Goal: Information Seeking & Learning: Learn about a topic

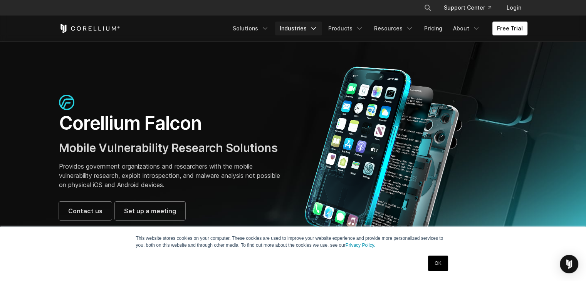
click at [317, 30] on icon "Navigation Menu" at bounding box center [314, 29] width 8 height 8
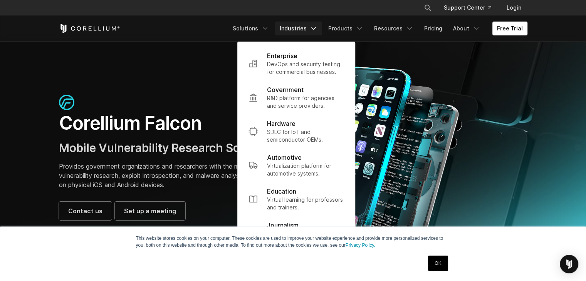
click at [317, 30] on icon "Navigation Menu" at bounding box center [314, 29] width 8 height 8
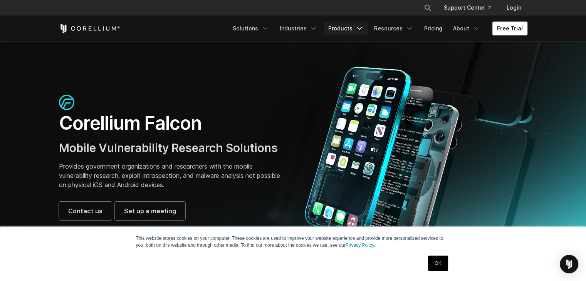
click at [357, 30] on link "Products" at bounding box center [345, 29] width 44 height 14
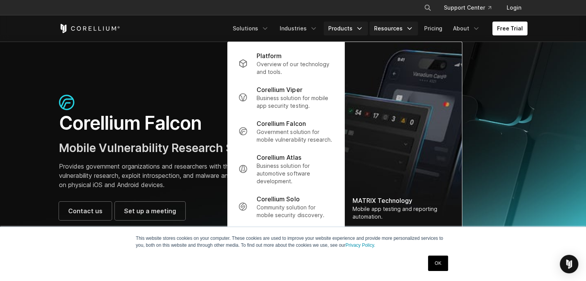
click at [400, 27] on link "Resources" at bounding box center [393, 29] width 49 height 14
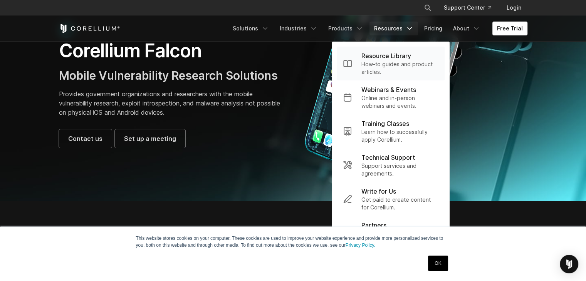
scroll to position [73, 0]
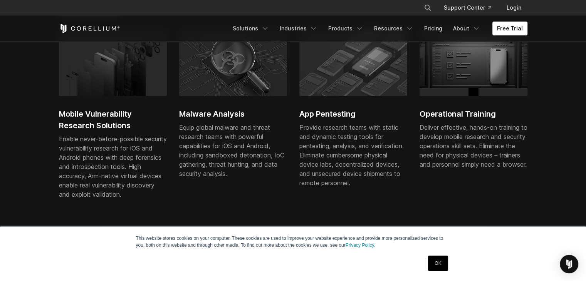
scroll to position [545, 0]
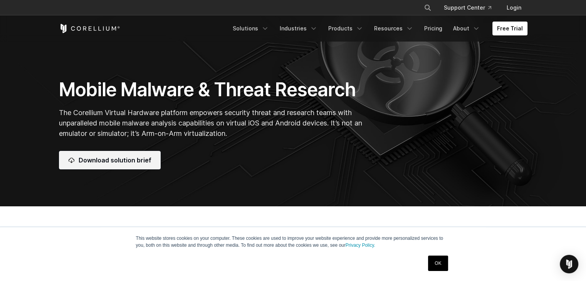
click at [134, 159] on link "Download solution brief" at bounding box center [110, 160] width 102 height 18
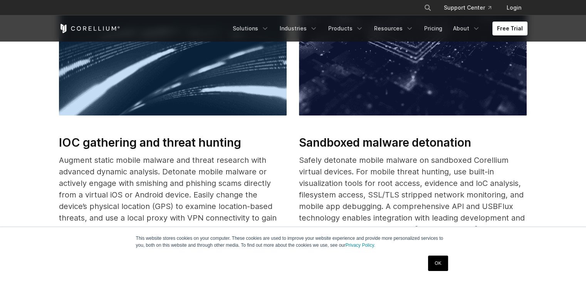
scroll to position [379, 0]
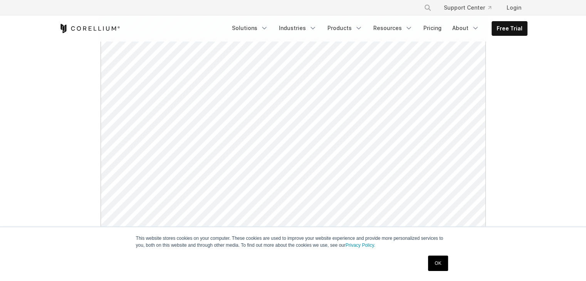
scroll to position [287, 0]
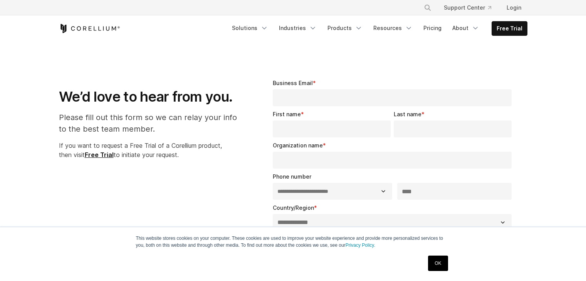
select select "**"
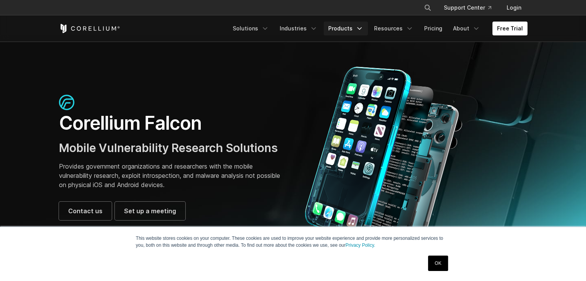
click at [346, 28] on link "Products" at bounding box center [345, 29] width 44 height 14
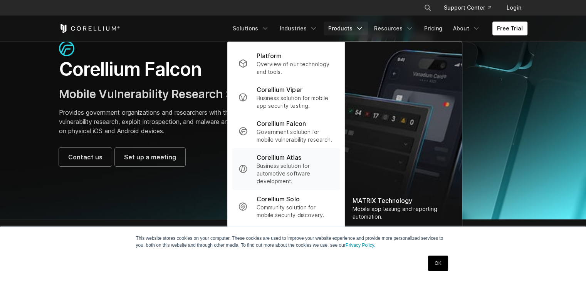
scroll to position [54, 0]
click at [400, 22] on link "Resources" at bounding box center [393, 29] width 49 height 14
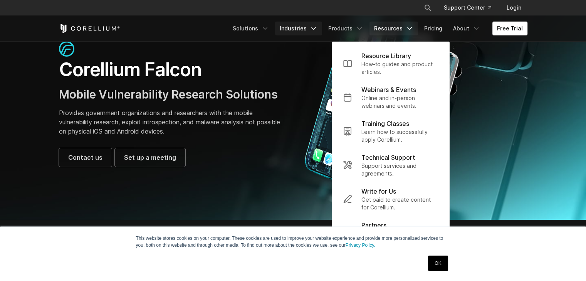
click at [309, 33] on link "Industries" at bounding box center [298, 29] width 47 height 14
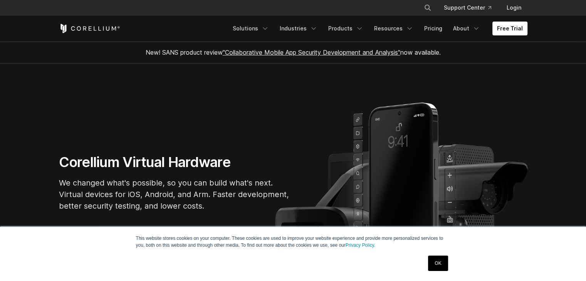
click at [268, 50] on link ""Collaborative Mobile App Security Development and Analysis"" at bounding box center [312, 53] width 178 height 8
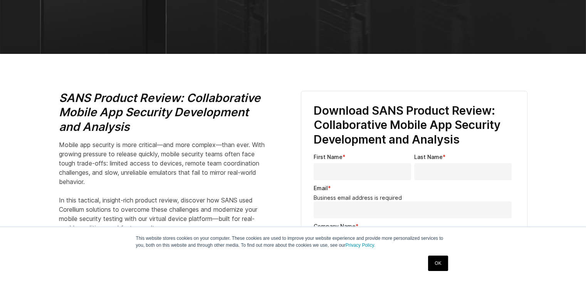
scroll to position [197, 0]
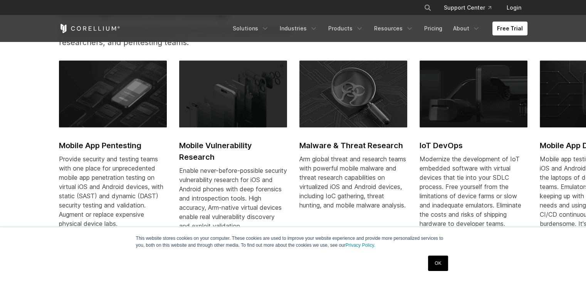
scroll to position [348, 0]
click at [443, 265] on link "OK" at bounding box center [438, 263] width 20 height 15
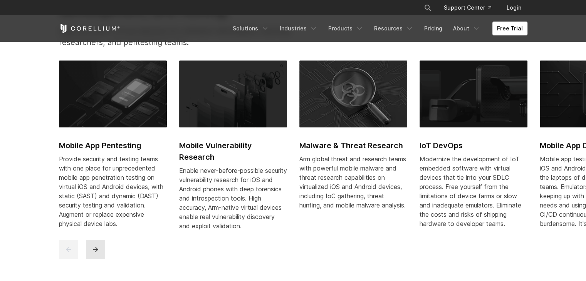
click at [96, 253] on icon "next" at bounding box center [96, 250] width 8 height 8
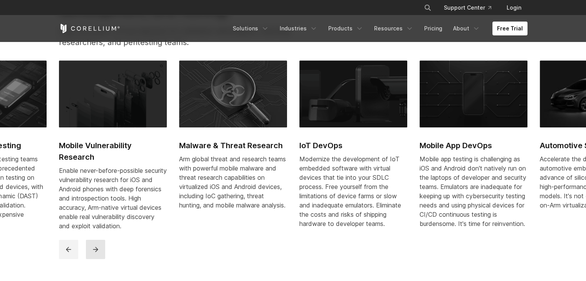
click at [96, 253] on icon "next" at bounding box center [96, 250] width 8 height 8
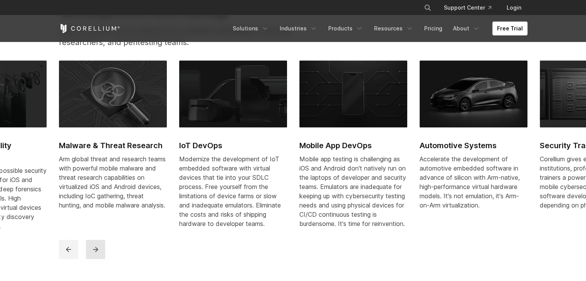
click at [96, 253] on icon "next" at bounding box center [96, 250] width 8 height 8
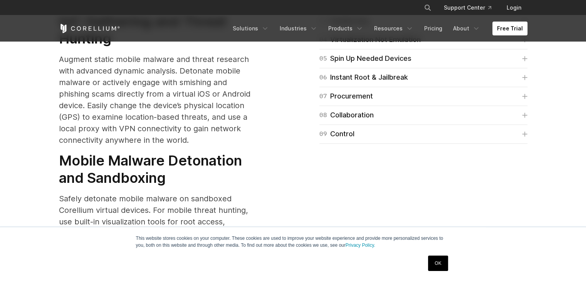
scroll to position [1053, 0]
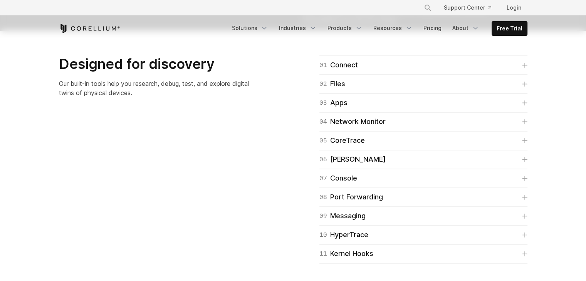
scroll to position [1200, 0]
